Goal: Task Accomplishment & Management: Complete application form

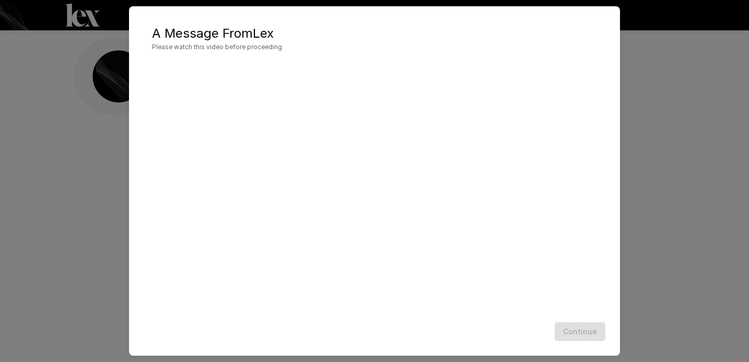
scroll to position [1, 0]
click at [589, 327] on button "Continue" at bounding box center [580, 331] width 51 height 19
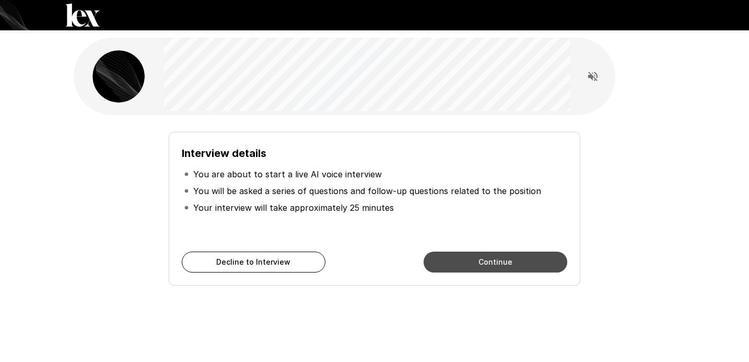
click at [499, 257] on button "Continue" at bounding box center [496, 261] width 144 height 21
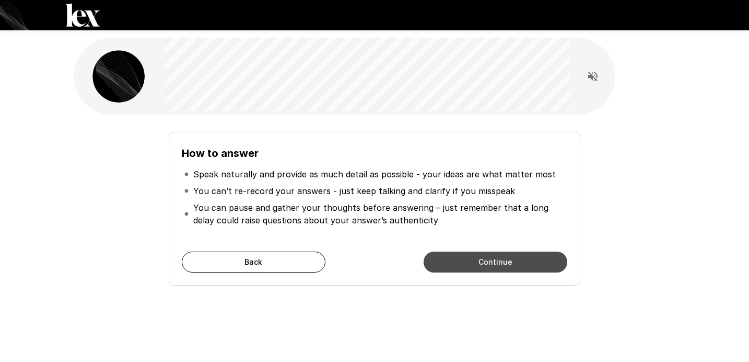
click at [499, 257] on button "Continue" at bounding box center [496, 261] width 144 height 21
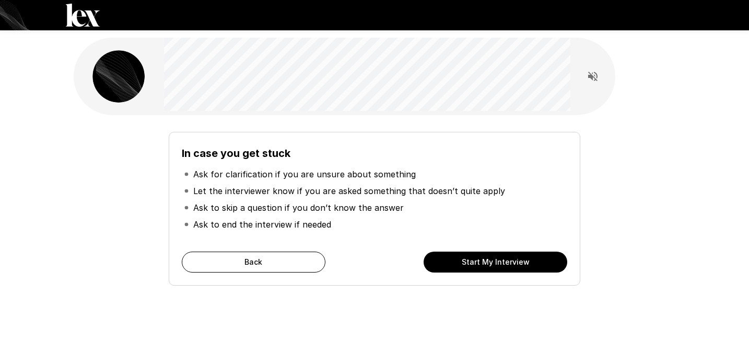
click at [505, 260] on button "Start My Interview" at bounding box center [496, 261] width 144 height 21
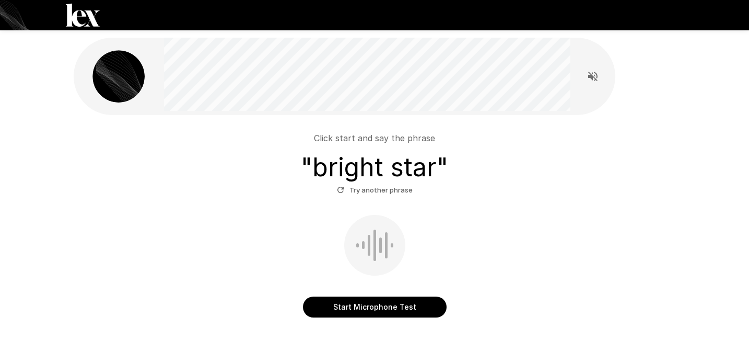
click at [377, 305] on button "Start Microphone Test" at bounding box center [375, 306] width 144 height 21
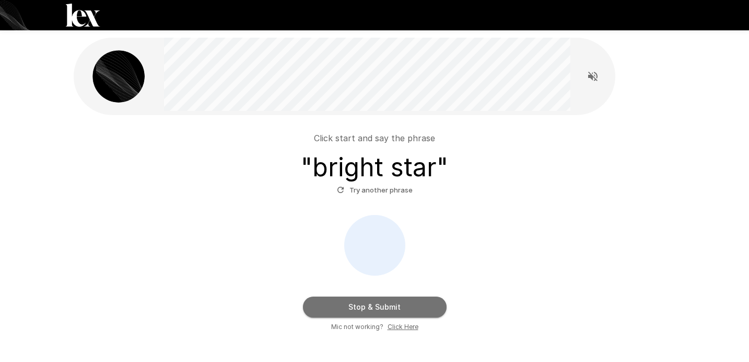
click at [378, 305] on button "Stop & Submit" at bounding box center [375, 306] width 144 height 21
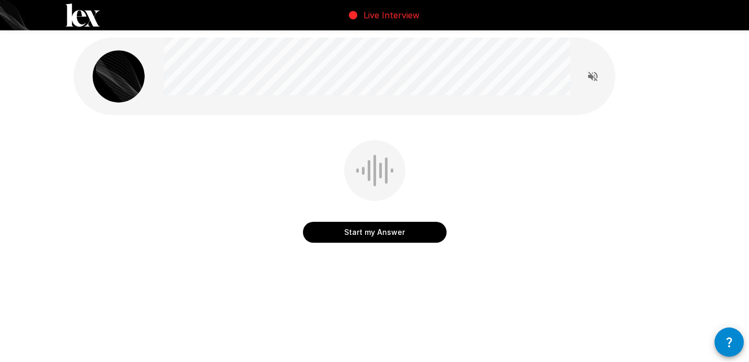
click at [369, 235] on button "Start my Answer" at bounding box center [375, 232] width 144 height 21
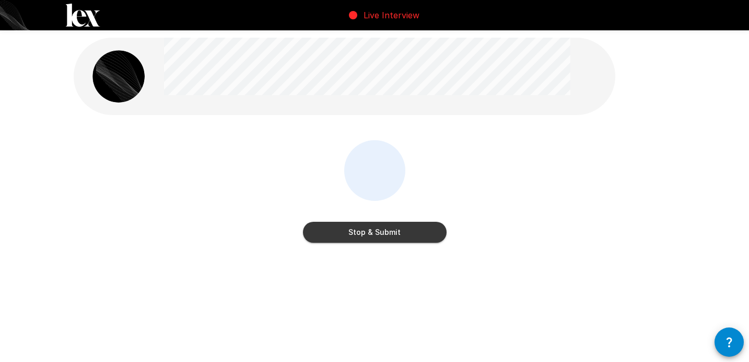
click at [368, 236] on button "Stop & Submit" at bounding box center [375, 232] width 144 height 21
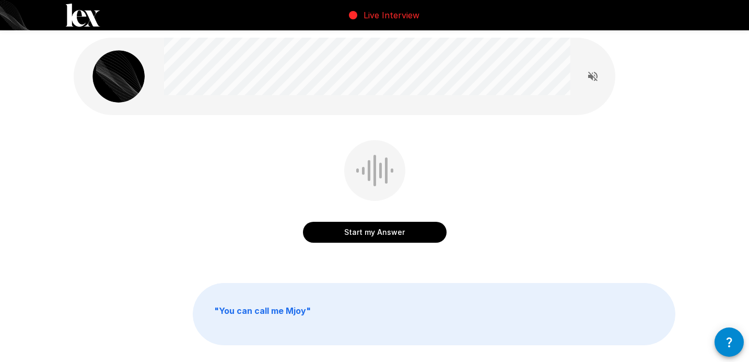
click at [367, 234] on button "Start my Answer" at bounding box center [375, 232] width 144 height 21
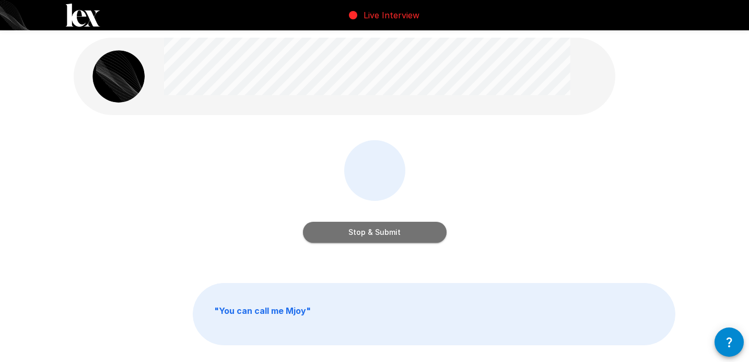
click at [368, 234] on button "Stop & Submit" at bounding box center [375, 232] width 144 height 21
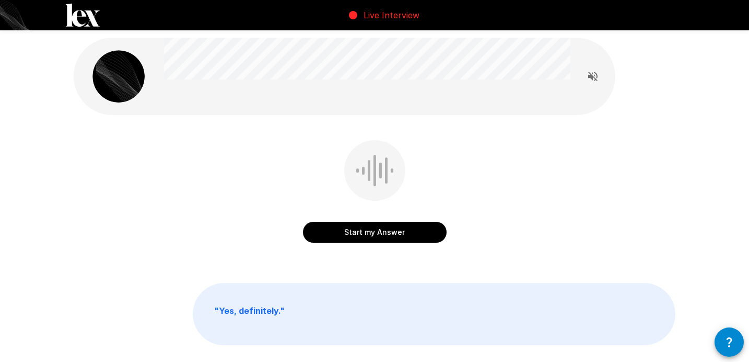
click at [367, 234] on button "Start my Answer" at bounding box center [375, 232] width 144 height 21
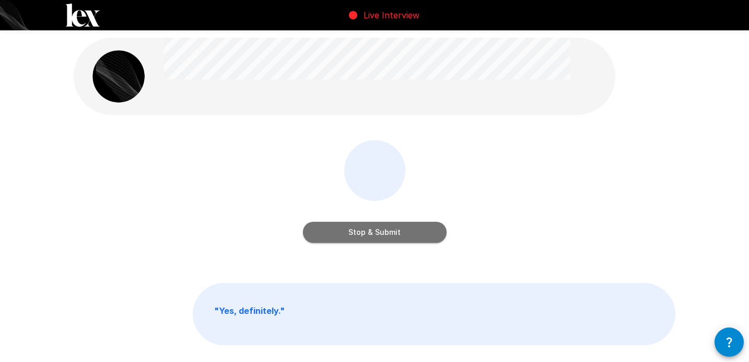
click at [367, 234] on button "Stop & Submit" at bounding box center [375, 232] width 144 height 21
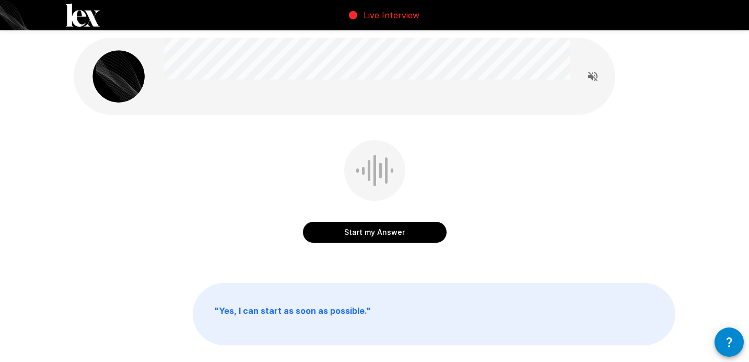
click at [367, 234] on button "Start my Answer" at bounding box center [375, 232] width 144 height 21
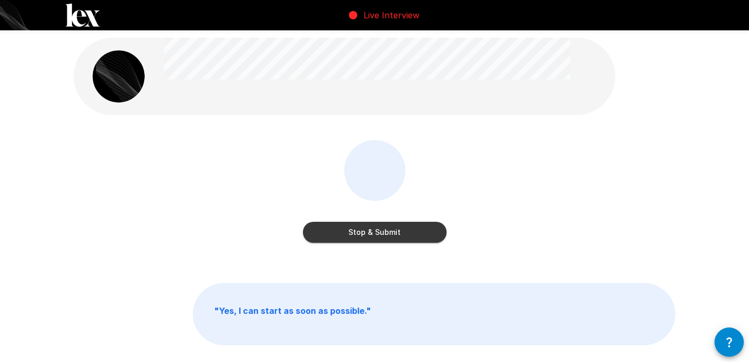
click at [370, 236] on button "Stop & Submit" at bounding box center [375, 232] width 144 height 21
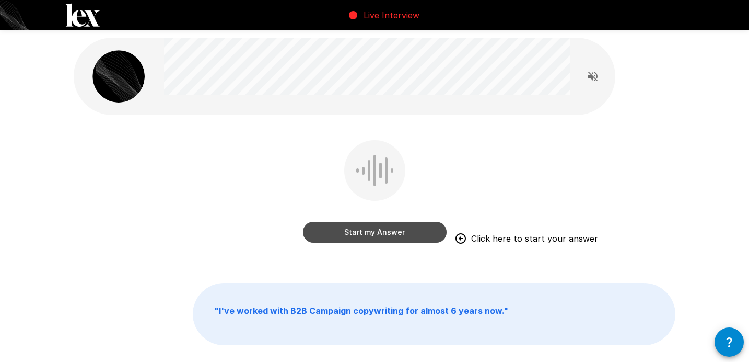
click at [358, 231] on button "Start my Answer" at bounding box center [375, 232] width 144 height 21
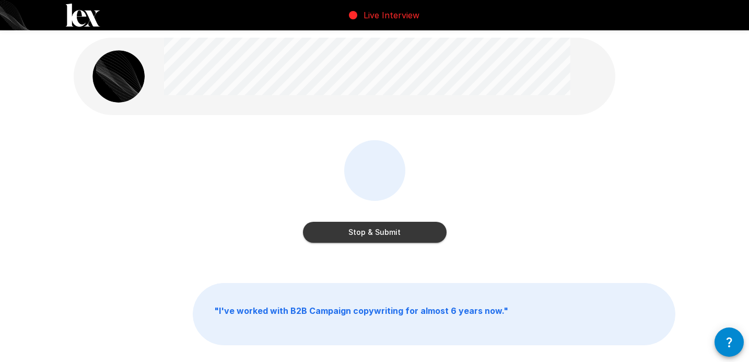
scroll to position [67, 0]
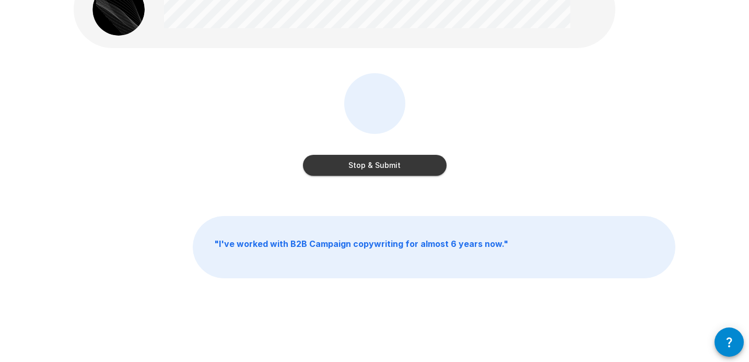
click at [365, 161] on button "Stop & Submit" at bounding box center [375, 165] width 144 height 21
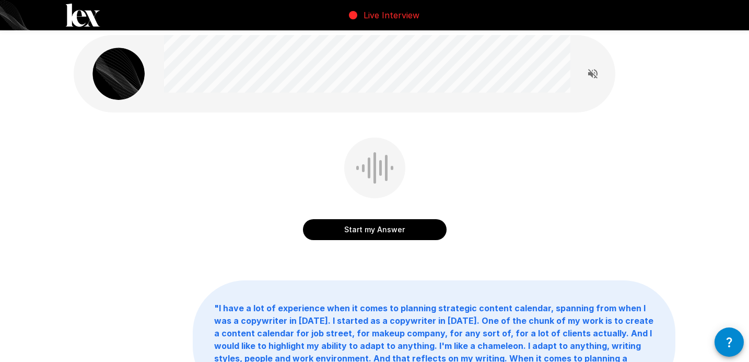
scroll to position [4, 0]
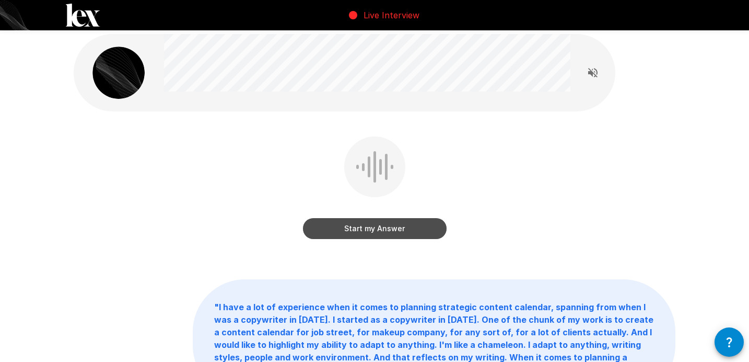
click at [326, 227] on button "Start my Answer" at bounding box center [375, 228] width 144 height 21
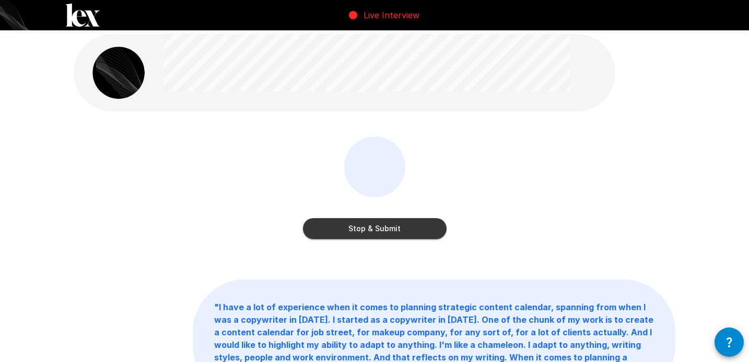
click at [339, 227] on button "Stop & Submit" at bounding box center [375, 228] width 144 height 21
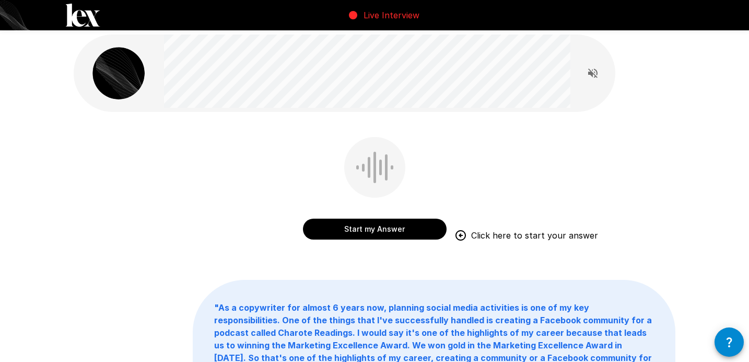
scroll to position [0, 0]
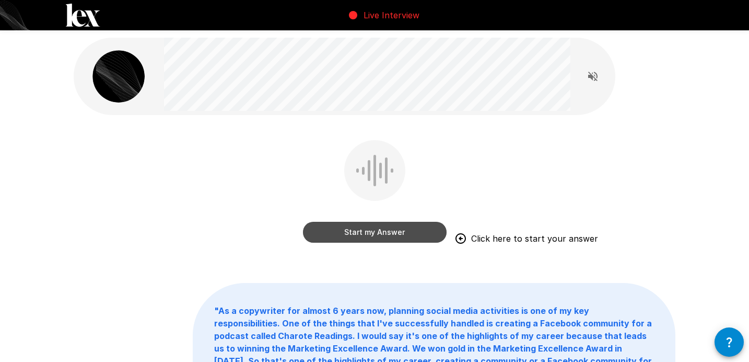
click at [361, 238] on button "Start my Answer" at bounding box center [375, 232] width 144 height 21
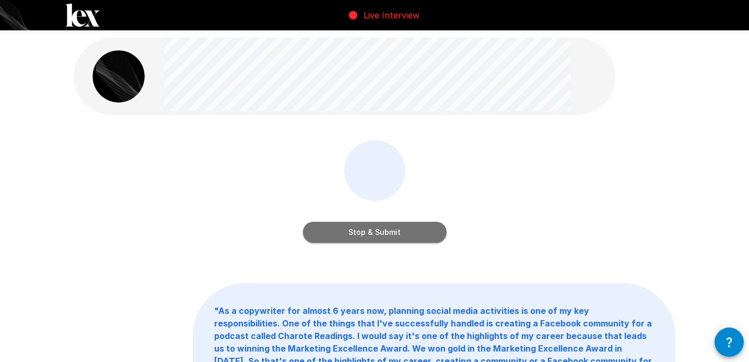
click at [362, 238] on button "Stop & Submit" at bounding box center [375, 232] width 144 height 21
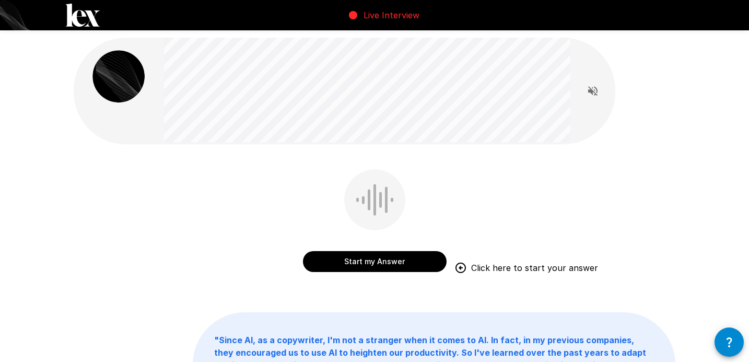
click at [358, 265] on button "Start my Answer" at bounding box center [375, 261] width 144 height 21
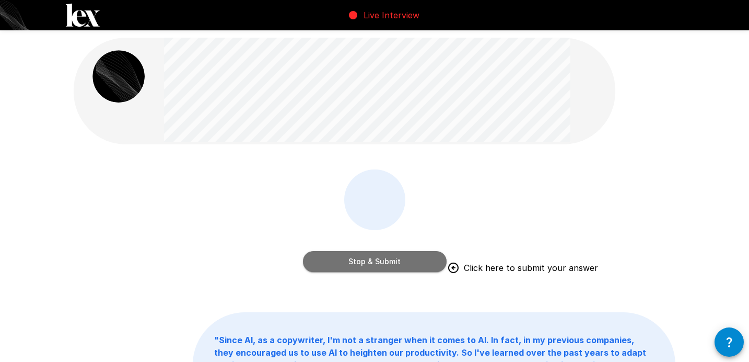
click at [360, 254] on button "Stop & Submit" at bounding box center [375, 261] width 144 height 21
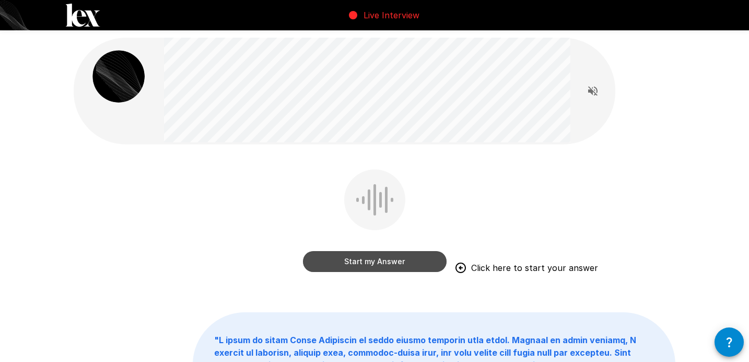
click at [333, 259] on button "Start my Answer" at bounding box center [375, 261] width 144 height 21
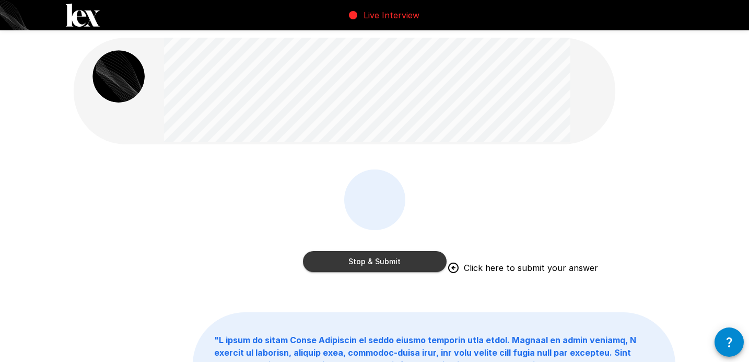
drag, startPoint x: 397, startPoint y: 258, endPoint x: 418, endPoint y: 305, distance: 51.5
click at [418, 305] on div "Stop & Submit Click here to submit your answer " "" at bounding box center [374, 319] width 627 height 639
click at [367, 259] on button "Stop & Submit" at bounding box center [375, 261] width 144 height 21
